Goal: Browse casually: Explore the website without a specific task or goal

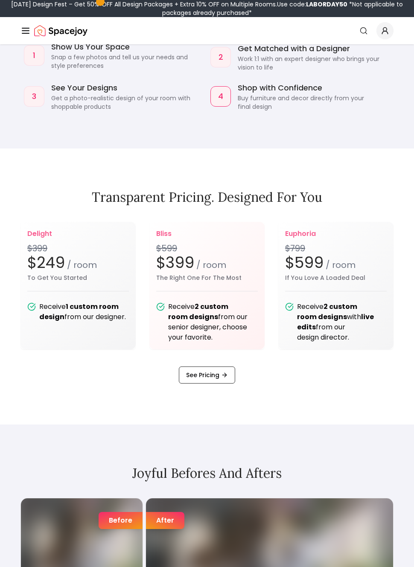
scroll to position [1213, 0]
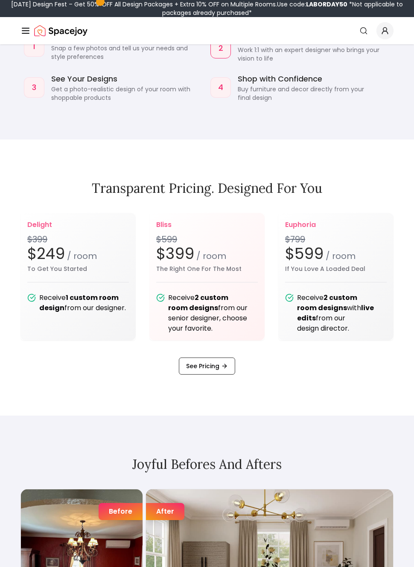
click at [225, 369] on icon at bounding box center [224, 365] width 7 height 7
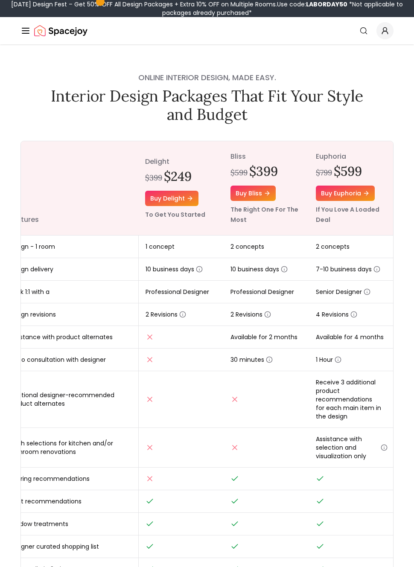
scroll to position [0, 18]
click at [29, 29] on icon "Global" at bounding box center [25, 31] width 10 height 10
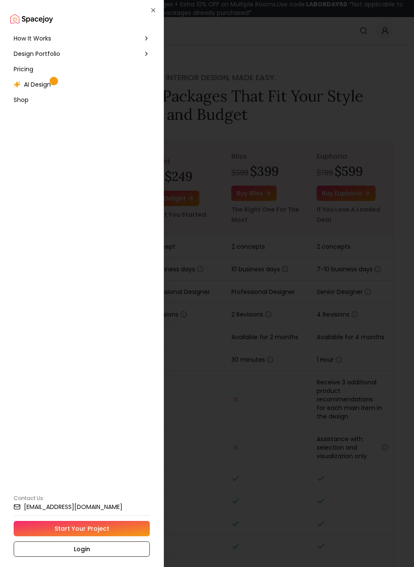
click at [147, 54] on icon at bounding box center [146, 53] width 7 height 7
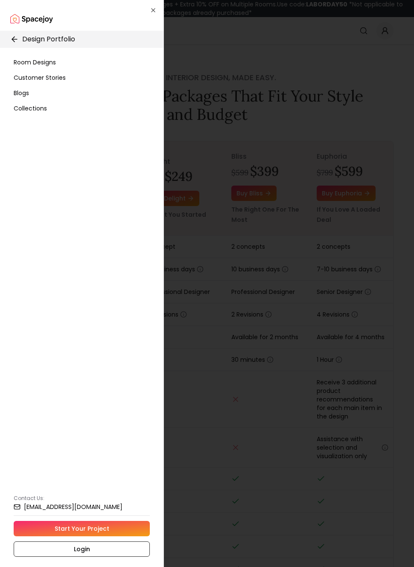
click at [16, 40] on icon at bounding box center [14, 39] width 9 height 9
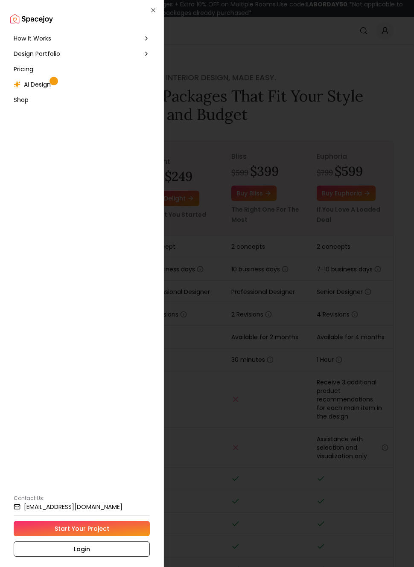
click at [51, 90] on div "AI Design" at bounding box center [81, 84] width 143 height 15
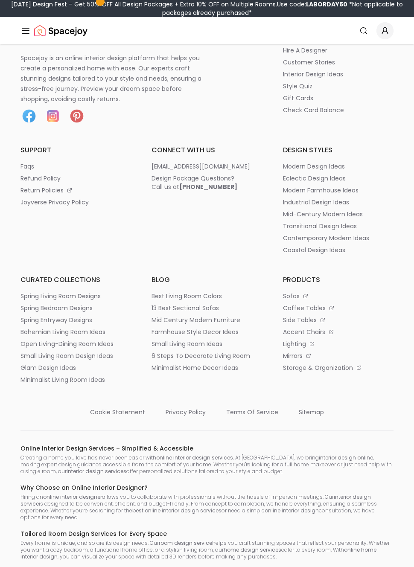
scroll to position [1517, 0]
click at [216, 289] on ul "blog best living room colors 13 best sectional sofas mid century modern furnitu…" at bounding box center [206, 328] width 110 height 109
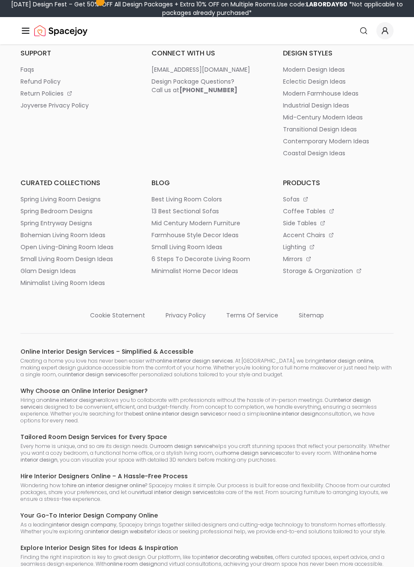
scroll to position [1613, 0]
click at [316, 238] on p "accent chairs" at bounding box center [304, 235] width 42 height 9
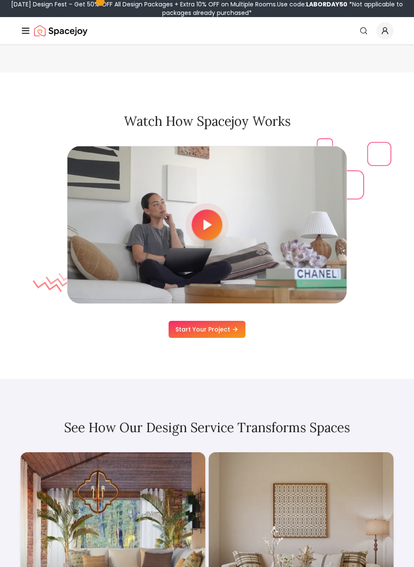
scroll to position [2479, 0]
click at [209, 229] on polygon at bounding box center [207, 224] width 7 height 9
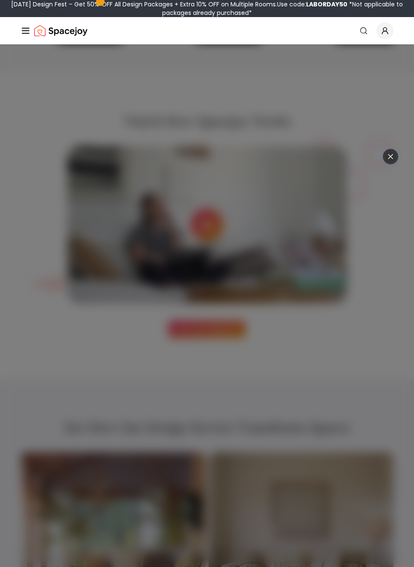
click at [393, 158] on button at bounding box center [390, 156] width 15 height 15
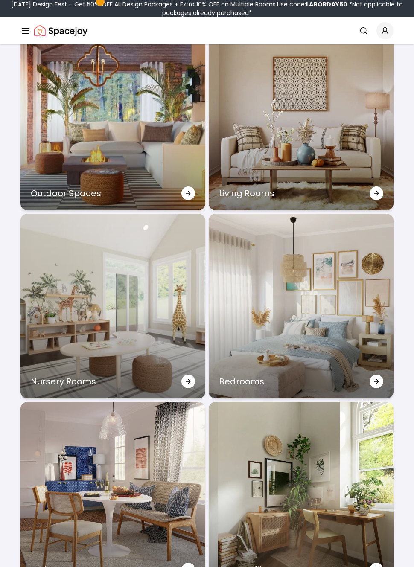
scroll to position [2908, 0]
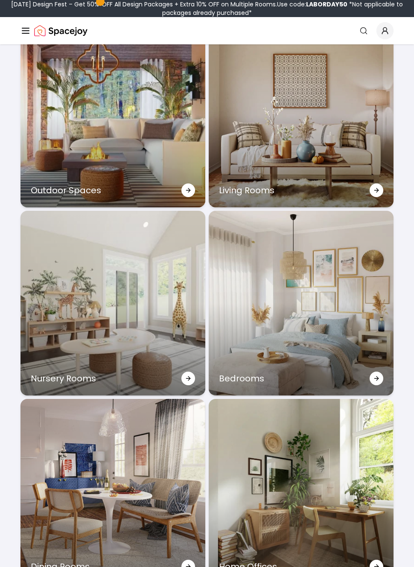
click at [380, 385] on div at bounding box center [376, 379] width 14 height 14
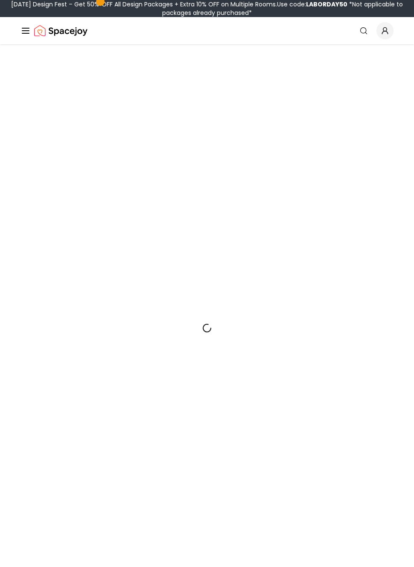
click at [333, 355] on div at bounding box center [206, 327] width 373 height 567
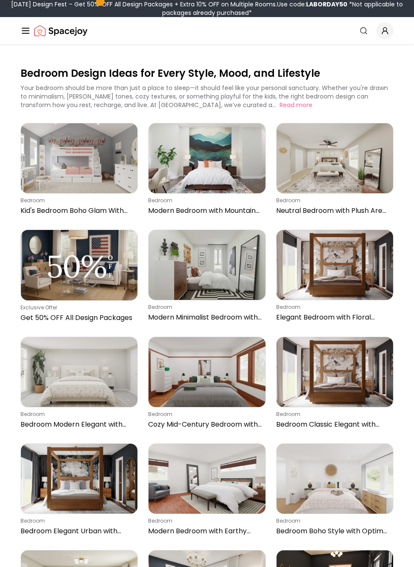
click at [246, 283] on img at bounding box center [206, 265] width 116 height 70
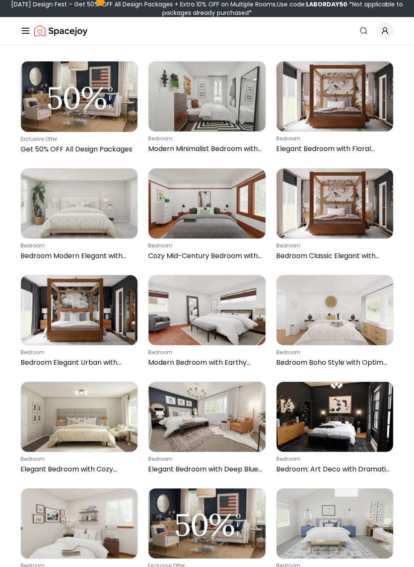
scroll to position [191, 0]
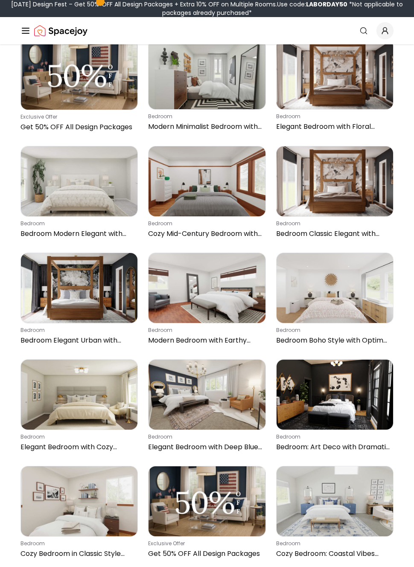
click at [237, 411] on img at bounding box center [206, 394] width 116 height 70
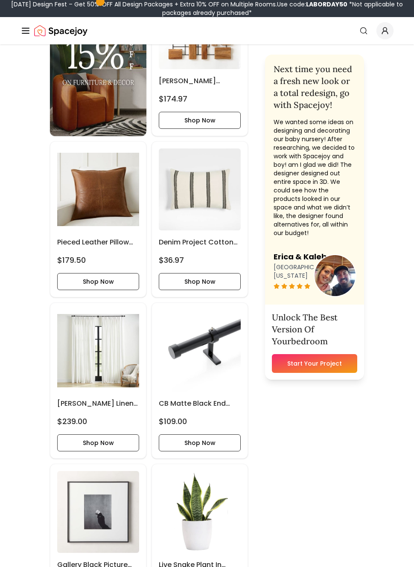
scroll to position [1014, 0]
